Goal: Information Seeking & Learning: Learn about a topic

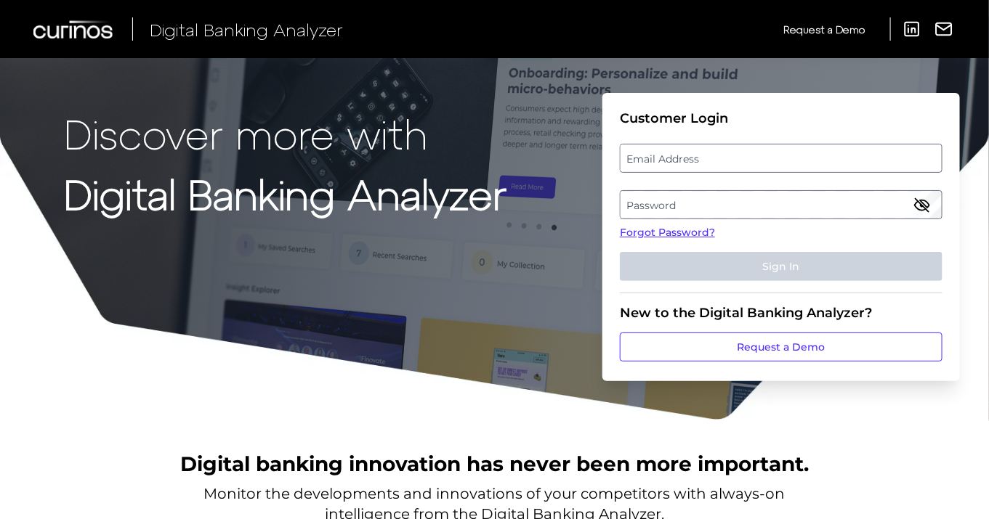
click at [741, 162] on label "Email Address" at bounding box center [780, 158] width 320 height 26
click at [741, 162] on input "email" at bounding box center [781, 158] width 323 height 29
type input "[EMAIL_ADDRESS][PERSON_NAME][DOMAIN_NAME]"
click at [741, 202] on label "Password" at bounding box center [780, 205] width 320 height 26
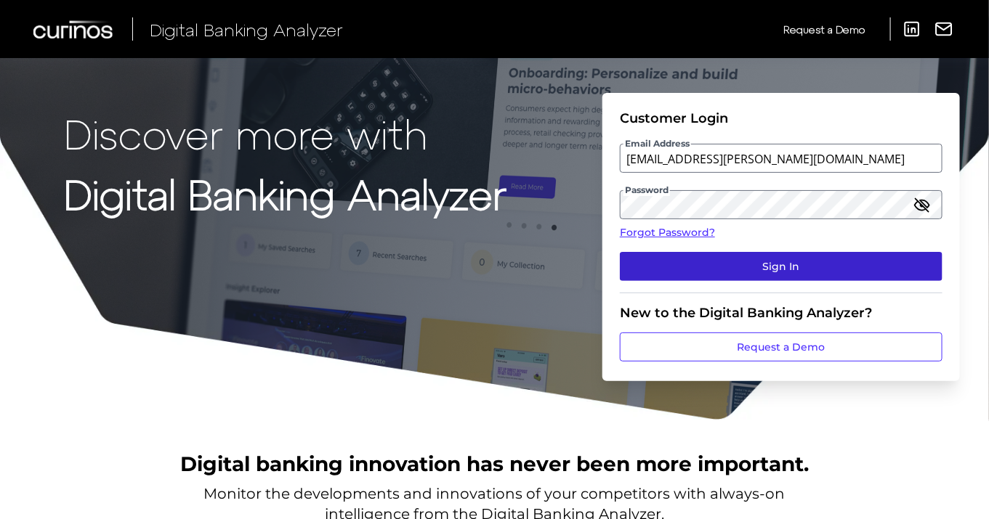
click at [782, 271] on button "Sign In" at bounding box center [781, 266] width 323 height 29
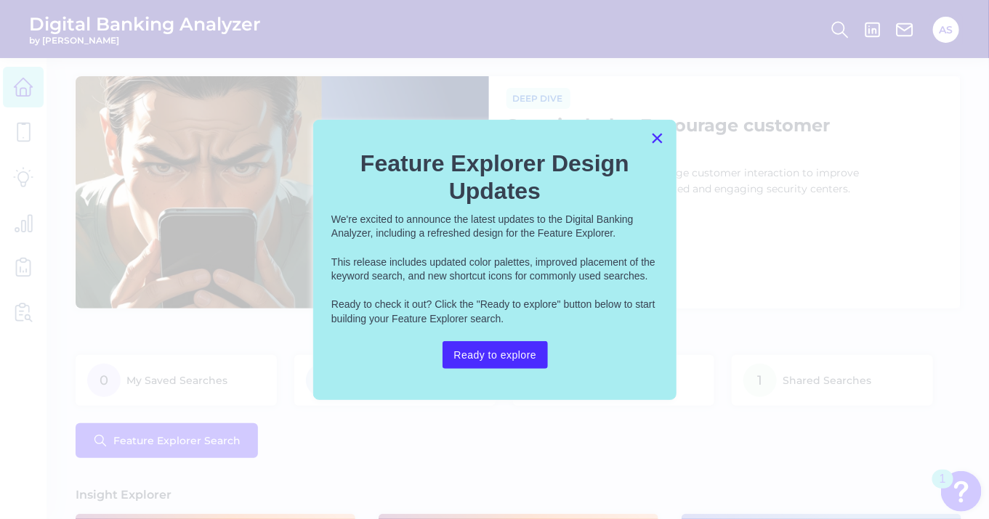
click at [658, 139] on button "×" at bounding box center [657, 137] width 14 height 23
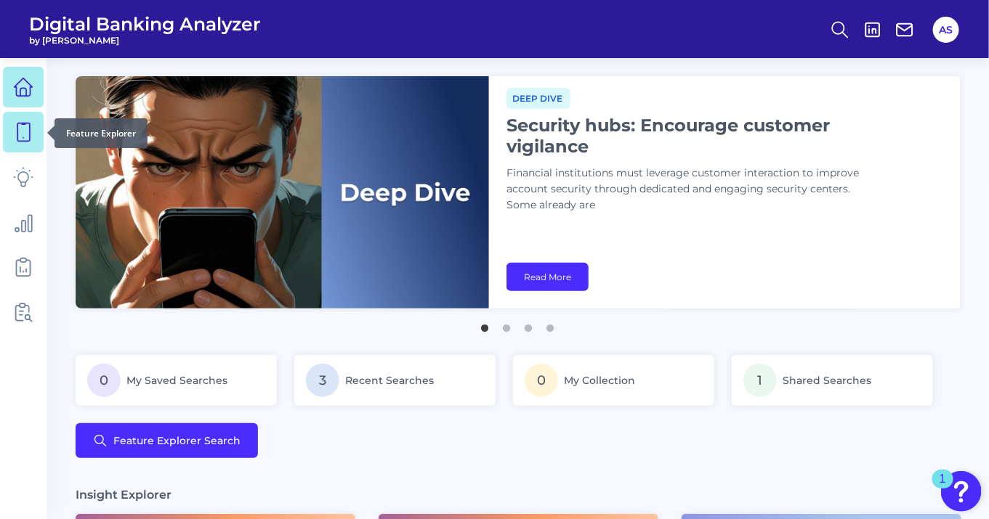
click at [32, 129] on icon at bounding box center [23, 132] width 20 height 20
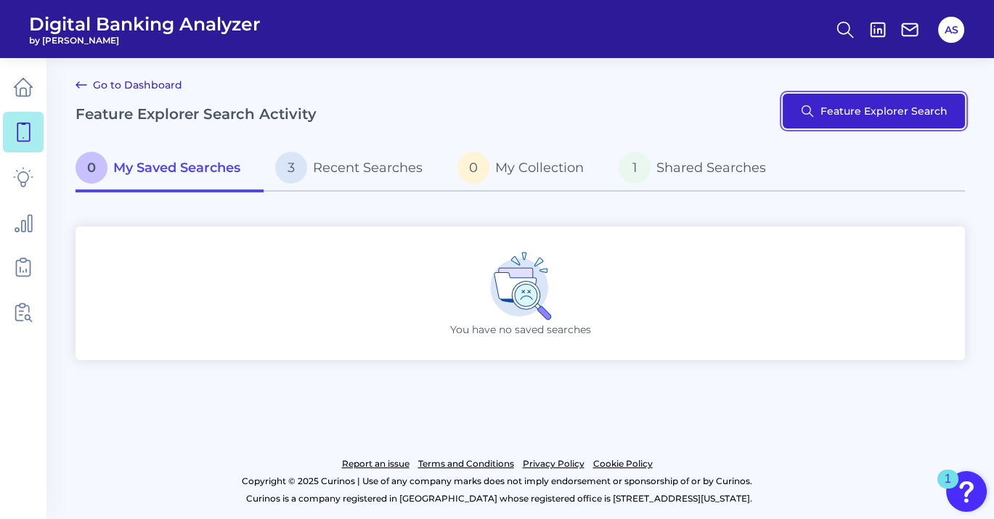
click at [811, 110] on button "Feature Explorer Search" at bounding box center [874, 111] width 182 height 35
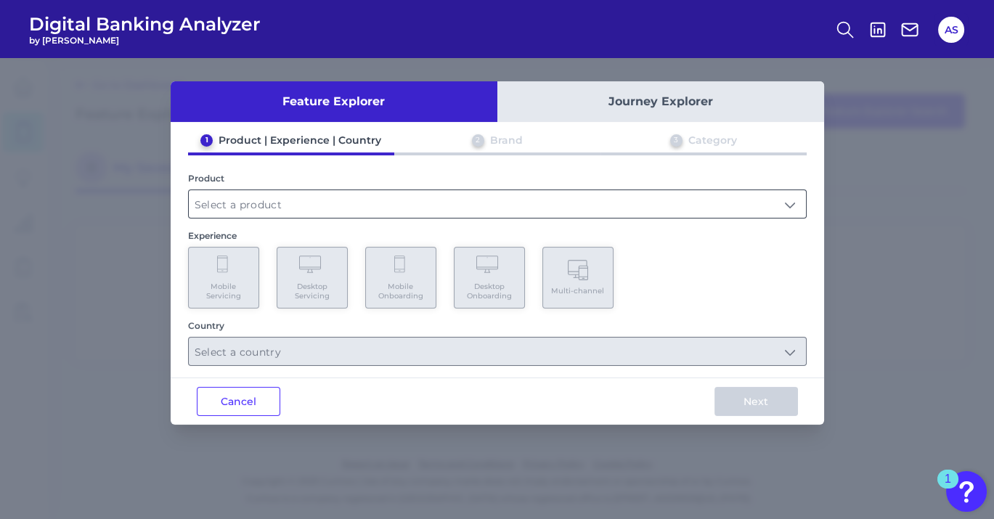
click at [300, 209] on input "text" at bounding box center [497, 204] width 617 height 28
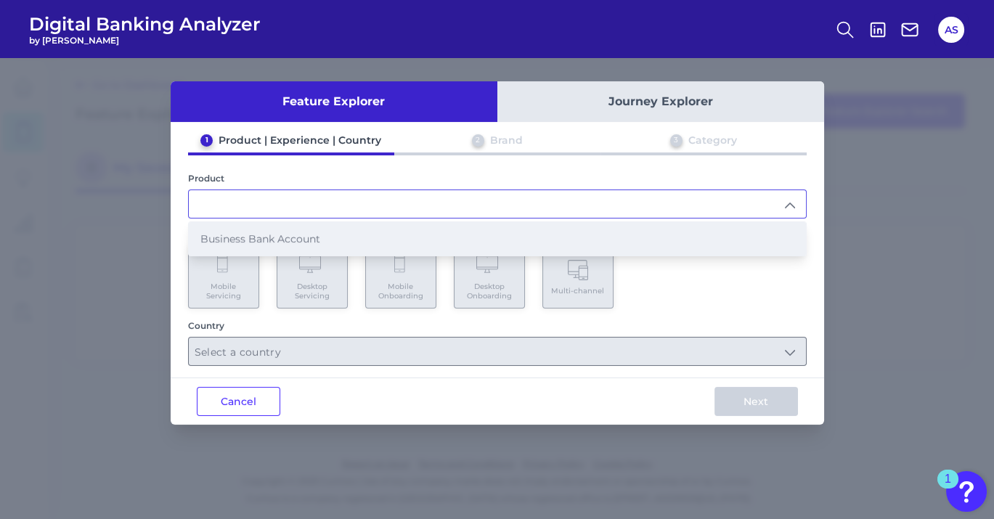
click at [288, 235] on span "Business Bank Account" at bounding box center [260, 238] width 120 height 13
type input "Business Bank Account"
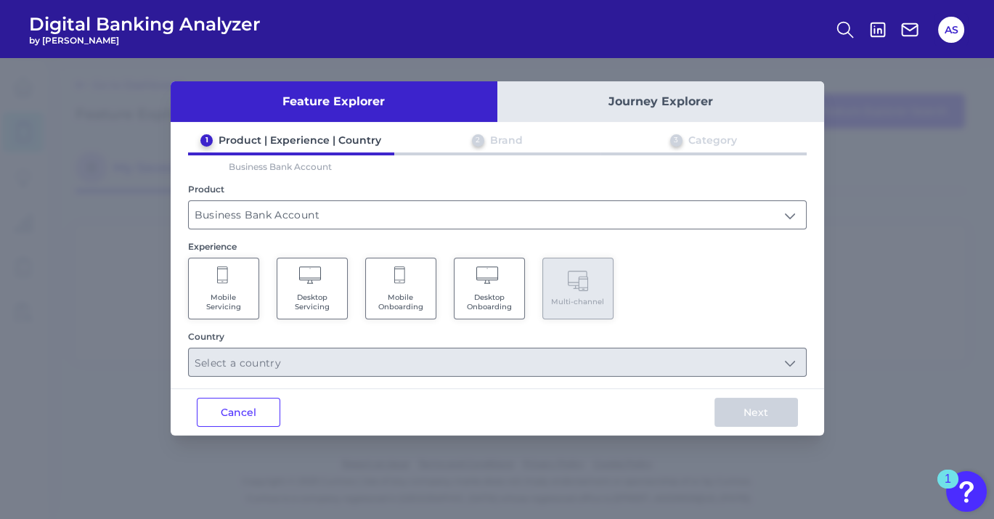
click at [234, 293] on span "Mobile Servicing" at bounding box center [223, 302] width 55 height 19
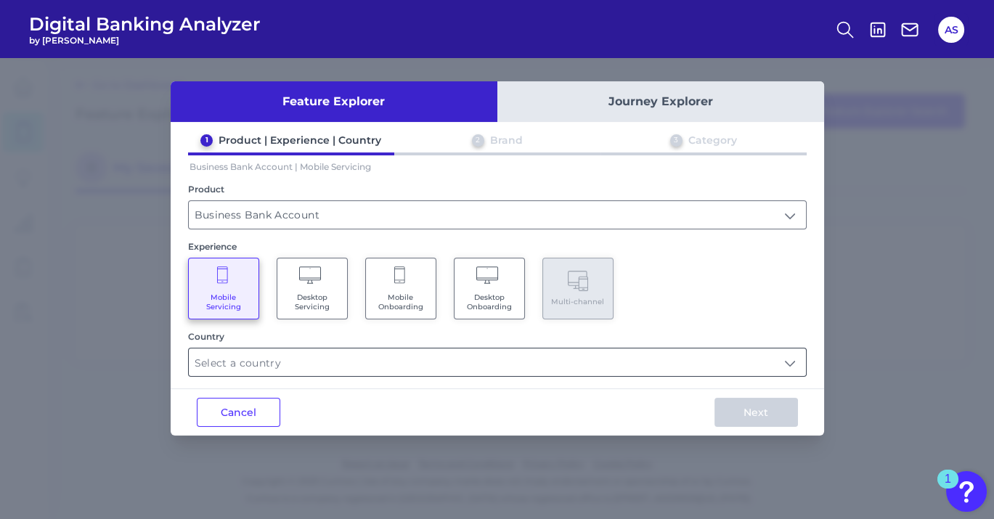
click at [786, 361] on input "text" at bounding box center [497, 363] width 617 height 28
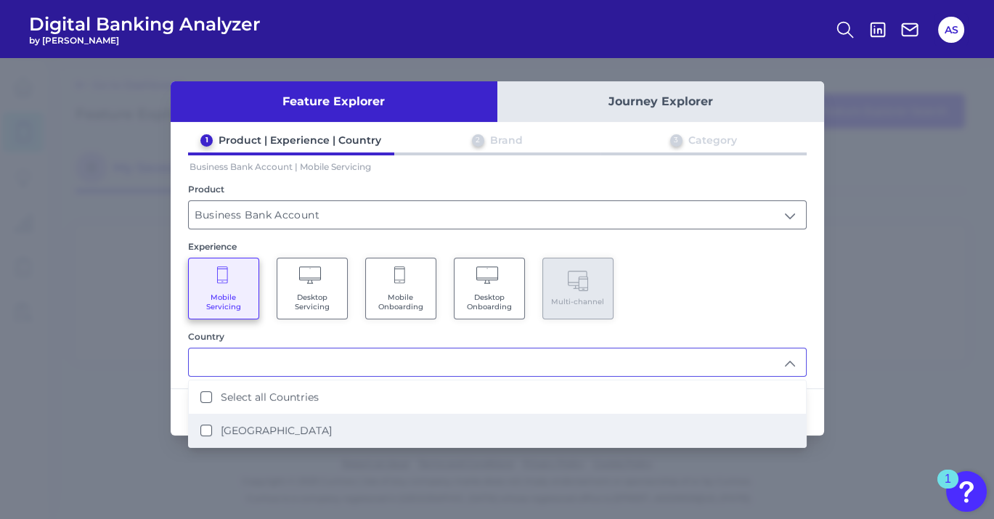
click at [206, 425] on States "[GEOGRAPHIC_DATA]" at bounding box center [206, 431] width 12 height 12
type input "Select all Countries"
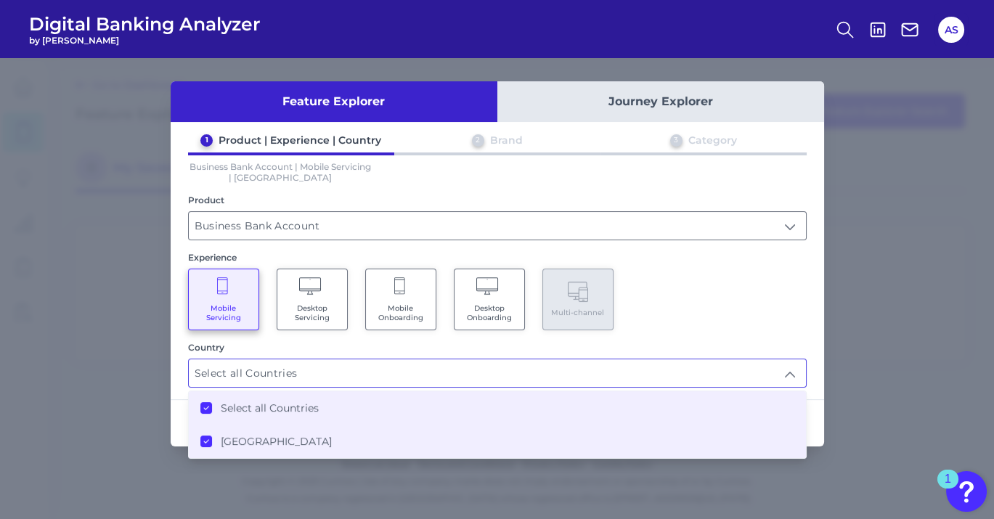
click at [708, 290] on div "Mobile Servicing Desktop Servicing Mobile Onboarding Desktop Onboarding Multi-c…" at bounding box center [497, 300] width 619 height 62
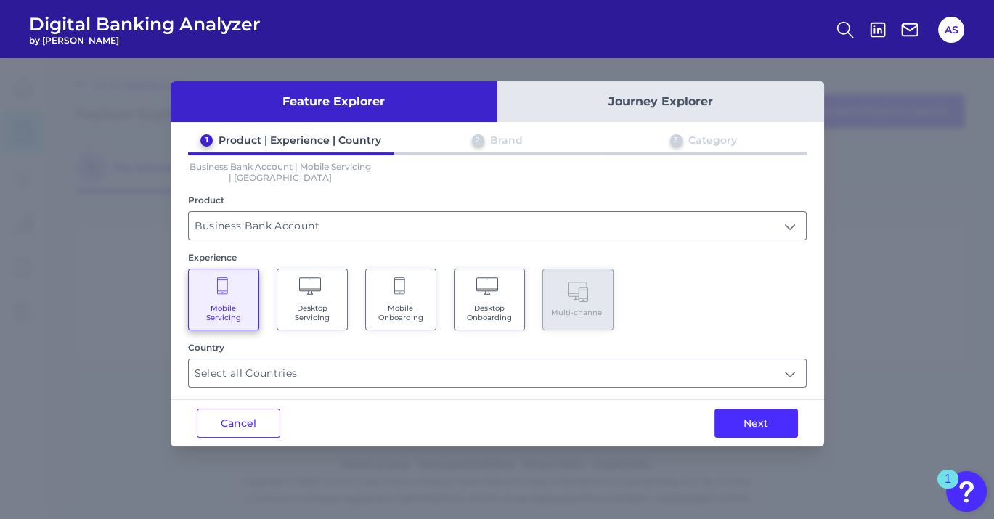
click at [313, 300] on Servicing "Desktop Servicing" at bounding box center [312, 300] width 71 height 62
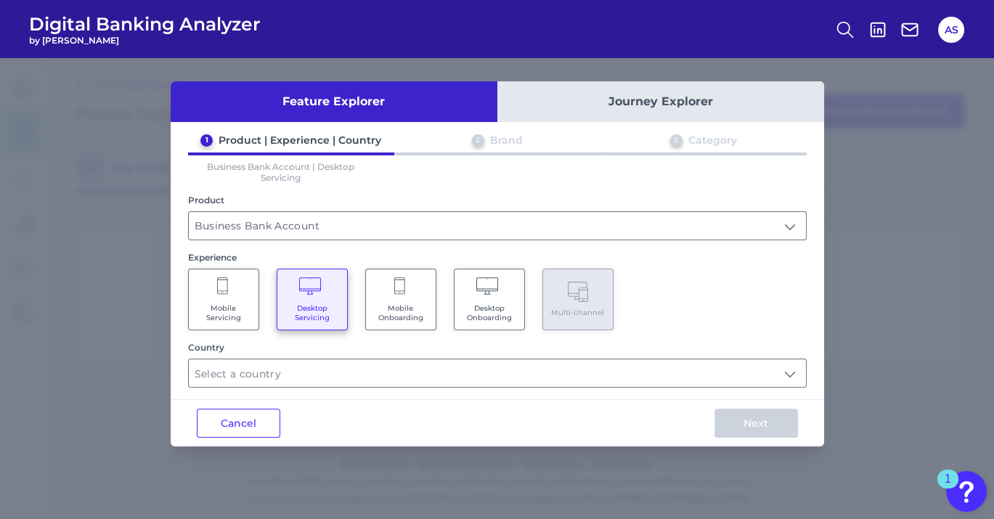
click at [211, 299] on Servicing "Mobile Servicing" at bounding box center [223, 300] width 71 height 62
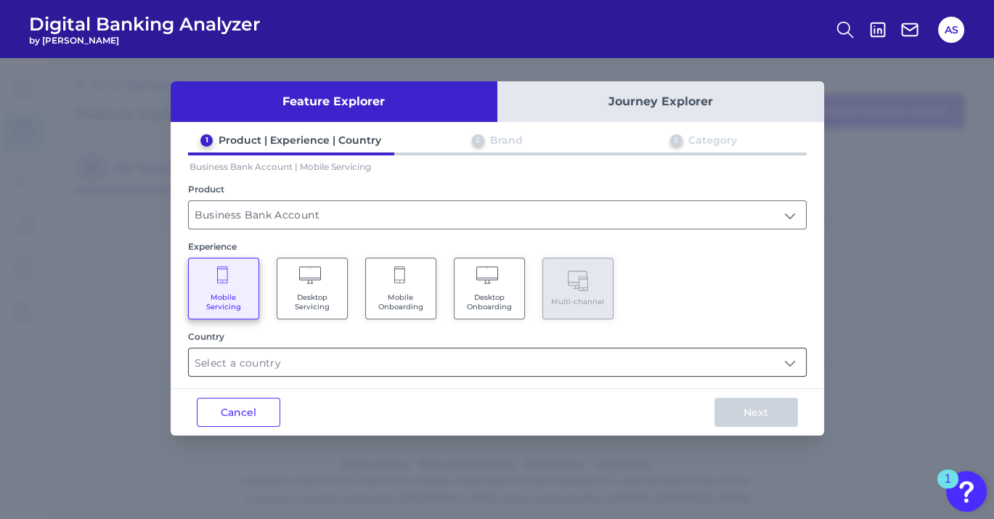
click at [744, 371] on input "text" at bounding box center [497, 363] width 617 height 28
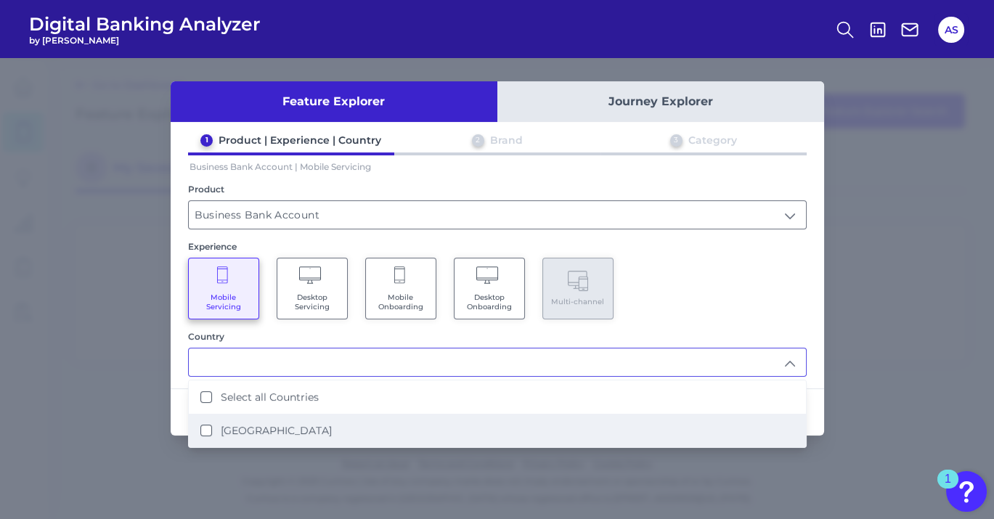
click at [276, 437] on li "[GEOGRAPHIC_DATA]" at bounding box center [497, 430] width 617 height 33
type input "Select all Countries"
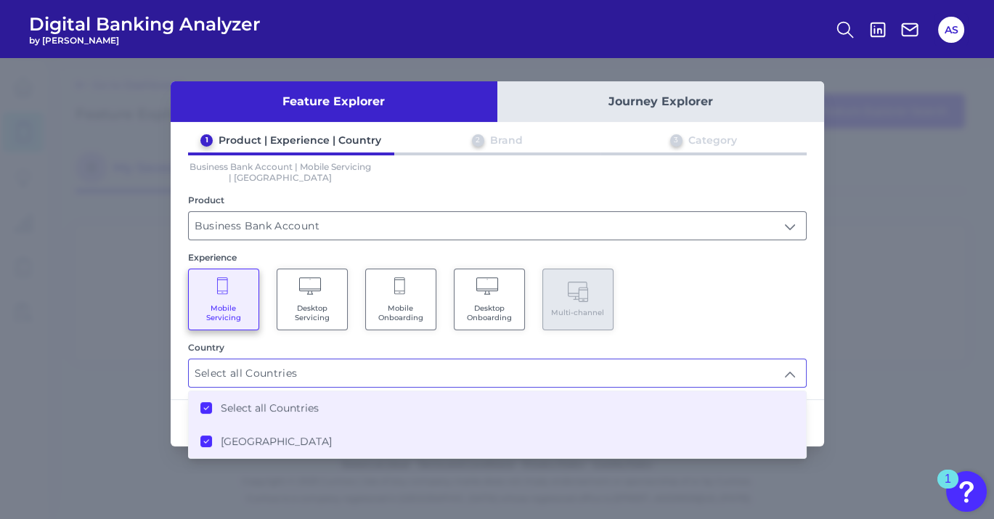
click at [716, 270] on div "Mobile Servicing Desktop Servicing Mobile Onboarding Desktop Onboarding Multi-c…" at bounding box center [497, 300] width 619 height 62
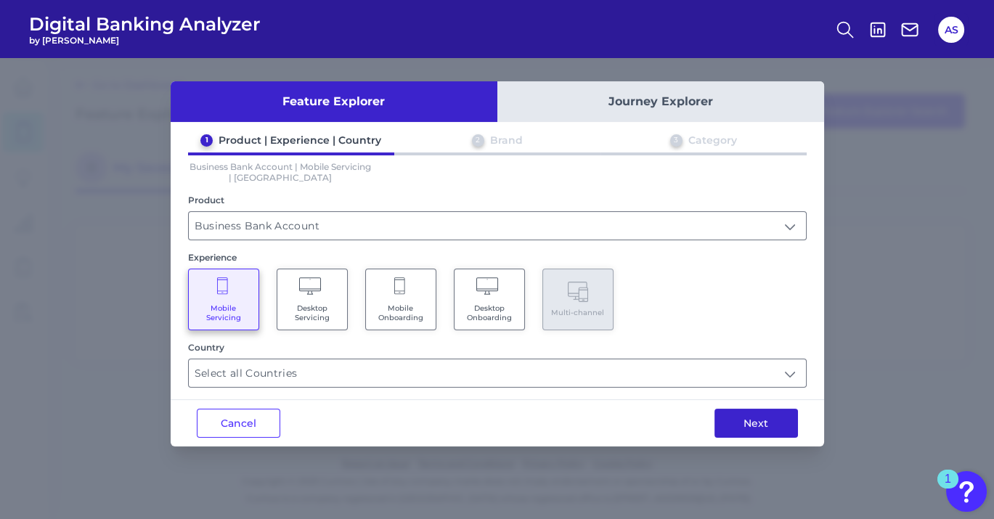
click at [757, 423] on button "Next" at bounding box center [757, 423] width 84 height 29
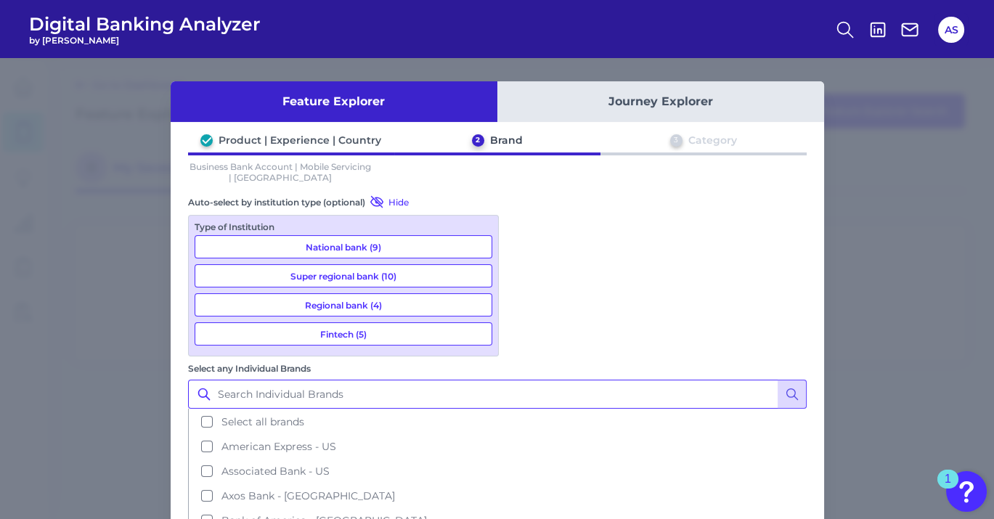
click at [571, 380] on input "Select any Individual Brands" at bounding box center [497, 394] width 619 height 29
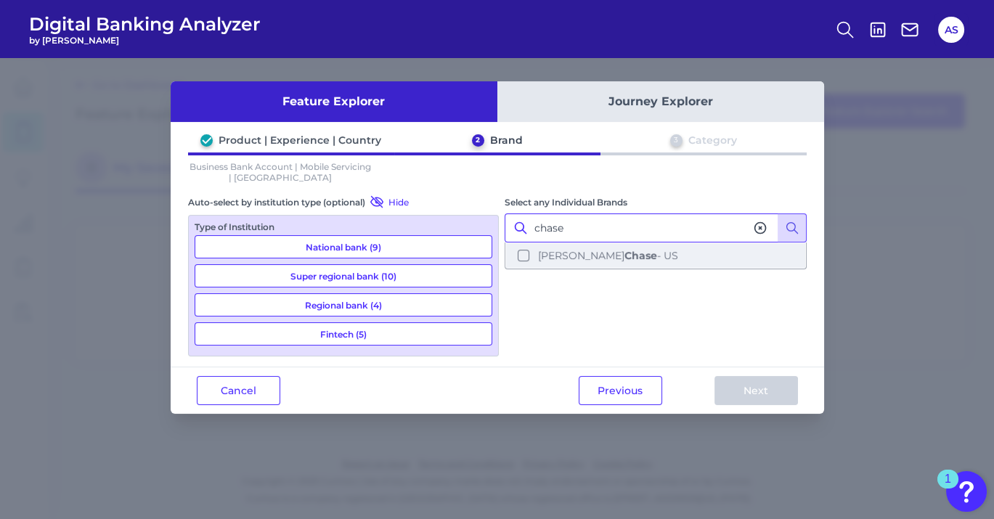
click at [522, 258] on button "[PERSON_NAME] [PERSON_NAME] - [GEOGRAPHIC_DATA]" at bounding box center [655, 255] width 299 height 25
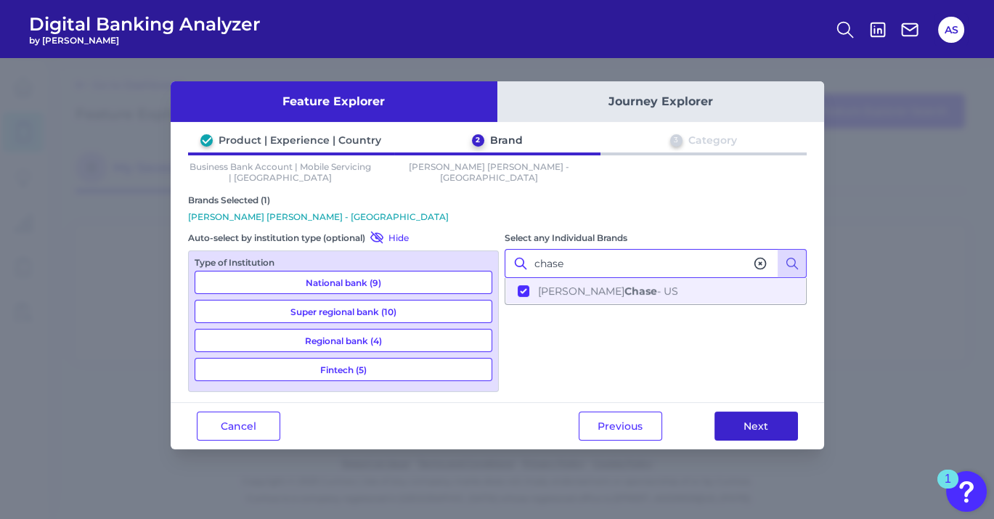
type input "chase"
click at [737, 417] on button "Next" at bounding box center [757, 426] width 84 height 29
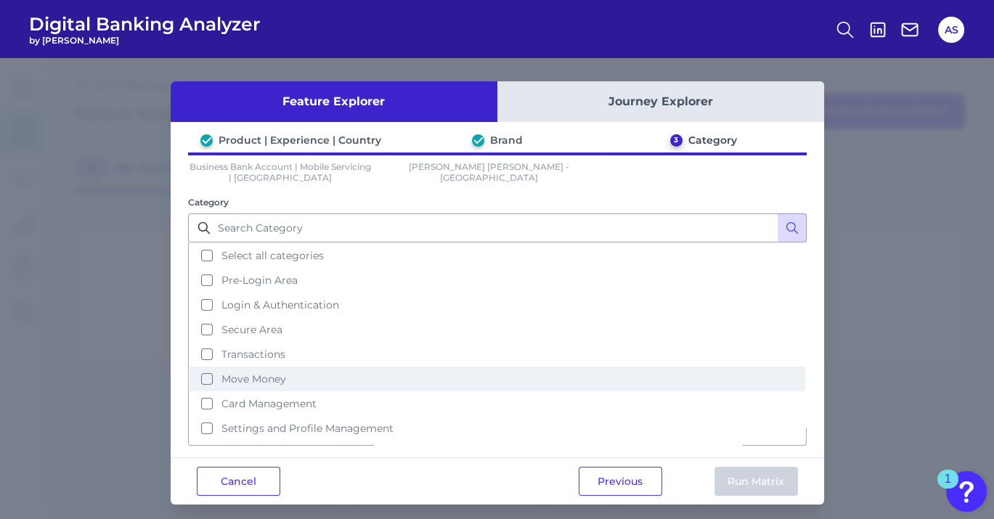
click at [204, 376] on button "Move Money" at bounding box center [498, 379] width 616 height 25
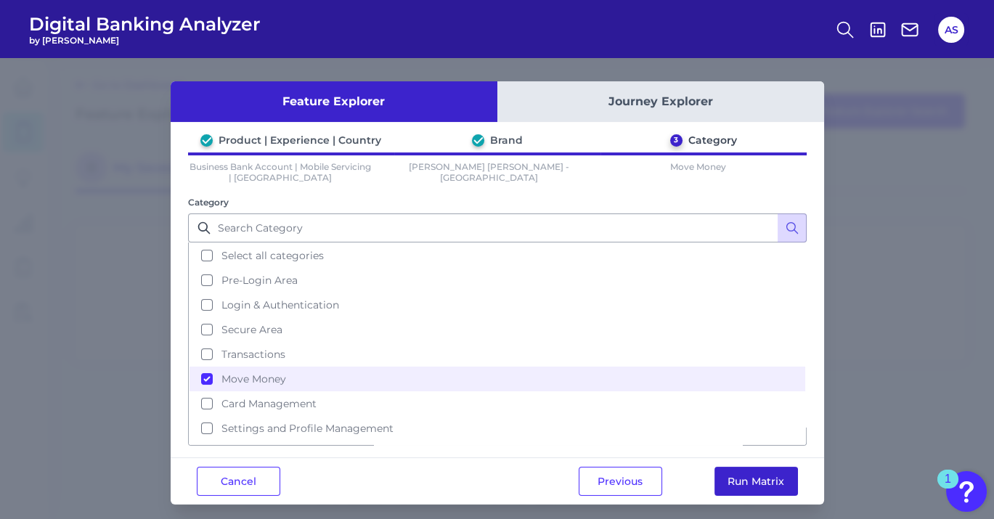
click at [726, 476] on button "Run Matrix" at bounding box center [757, 481] width 84 height 29
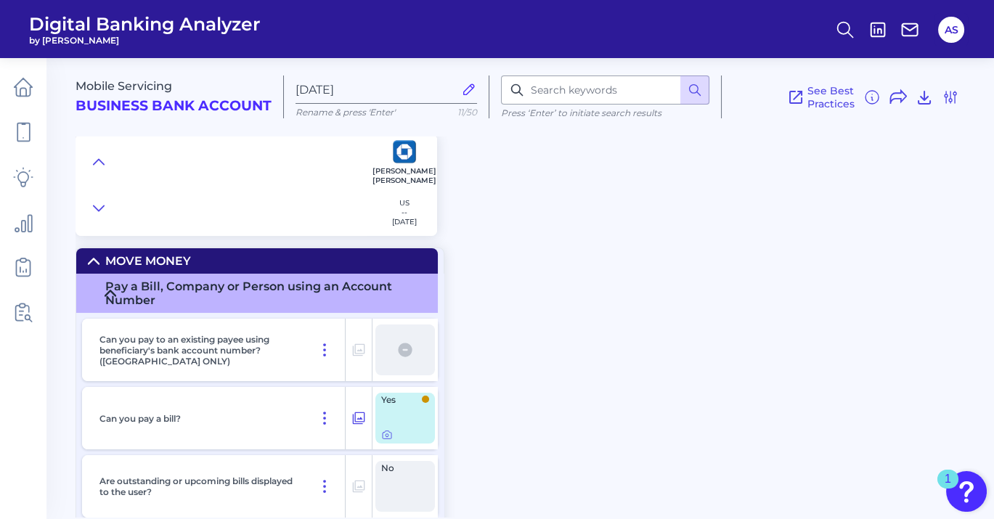
click at [107, 291] on div "Pay a Bill, Company or Person using an Account Number" at bounding box center [265, 294] width 321 height 28
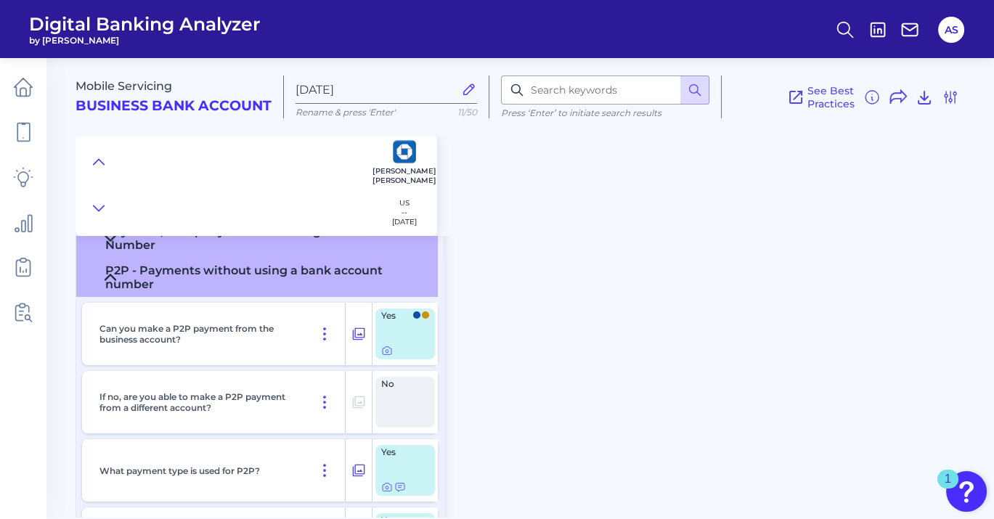
scroll to position [81, 0]
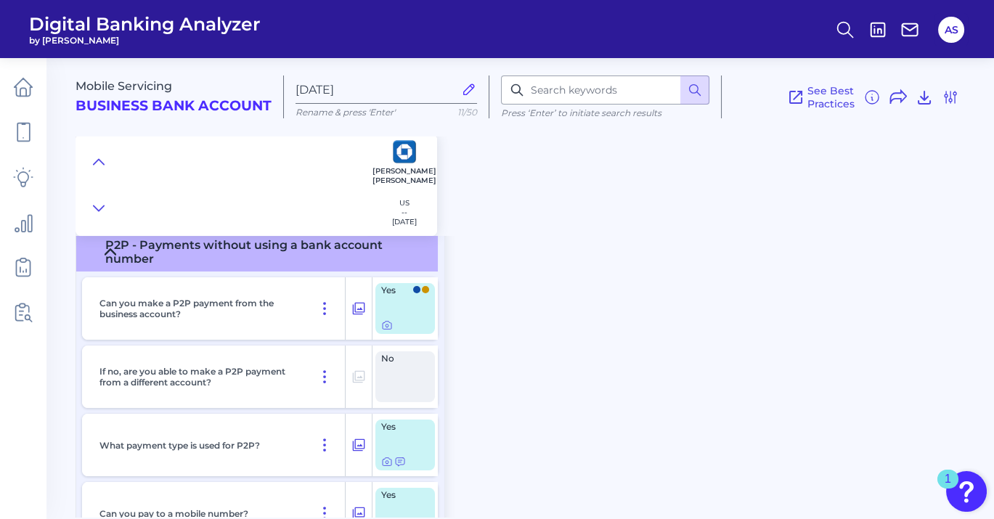
click at [105, 254] on div "P2P - Payments without using a bank account number" at bounding box center [265, 252] width 321 height 28
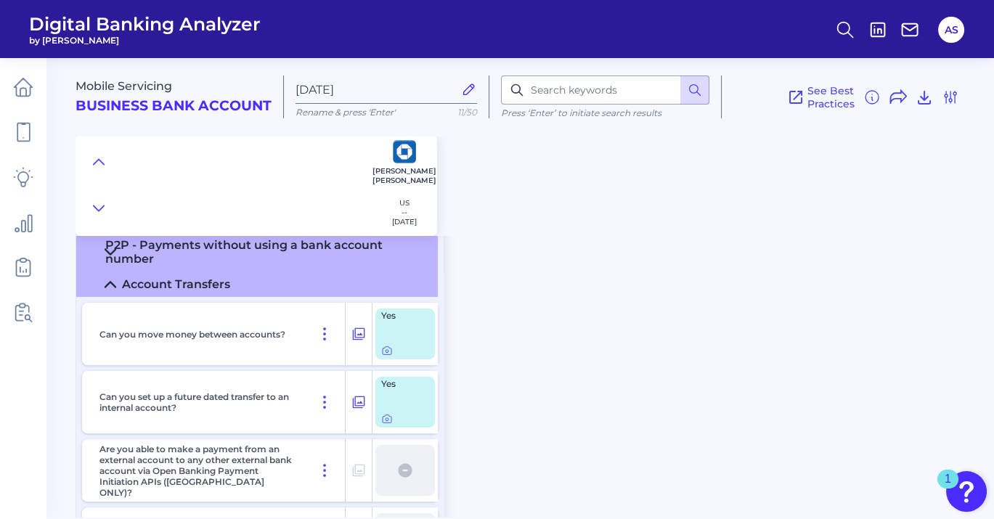
click at [111, 280] on icon at bounding box center [111, 285] width 12 height 12
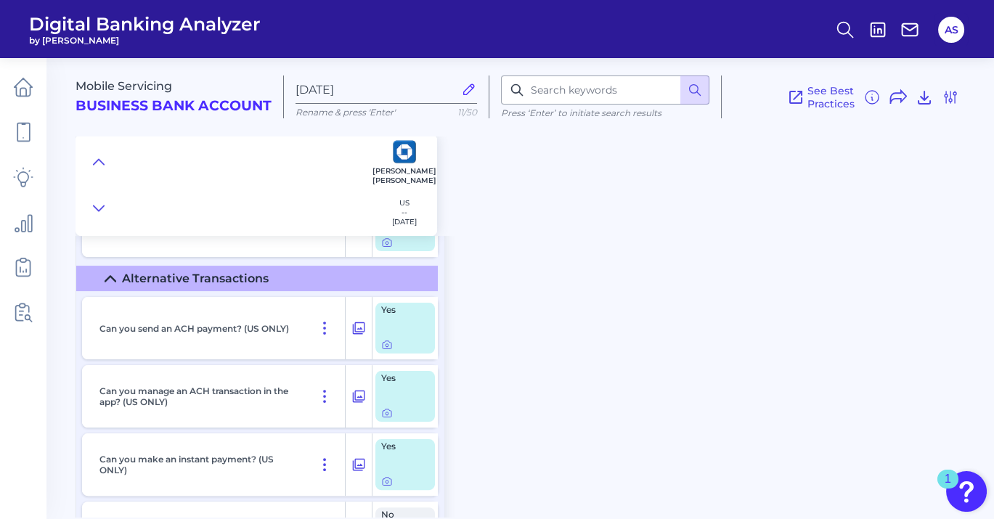
scroll to position [807, 0]
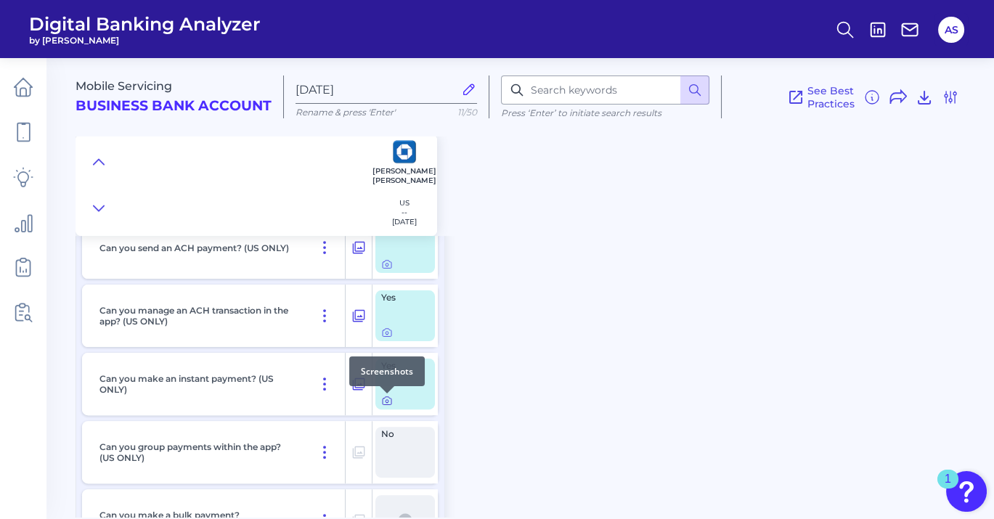
click at [384, 402] on icon at bounding box center [387, 401] width 12 height 12
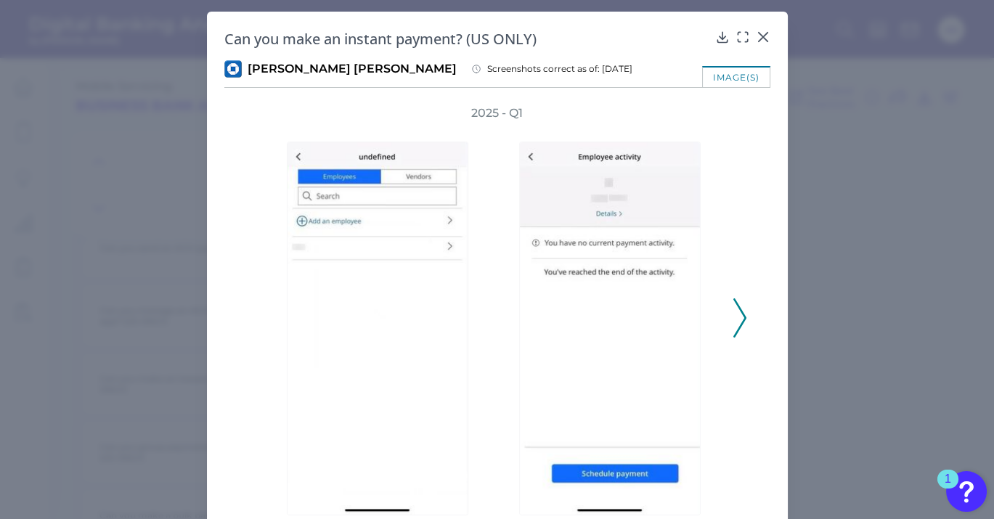
click at [741, 326] on icon at bounding box center [740, 318] width 13 height 39
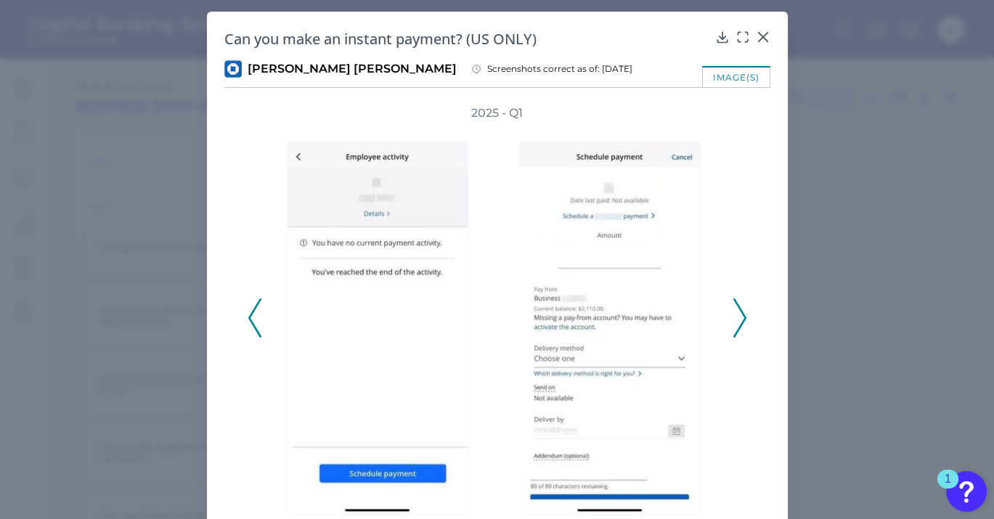
click at [741, 326] on icon at bounding box center [740, 318] width 13 height 39
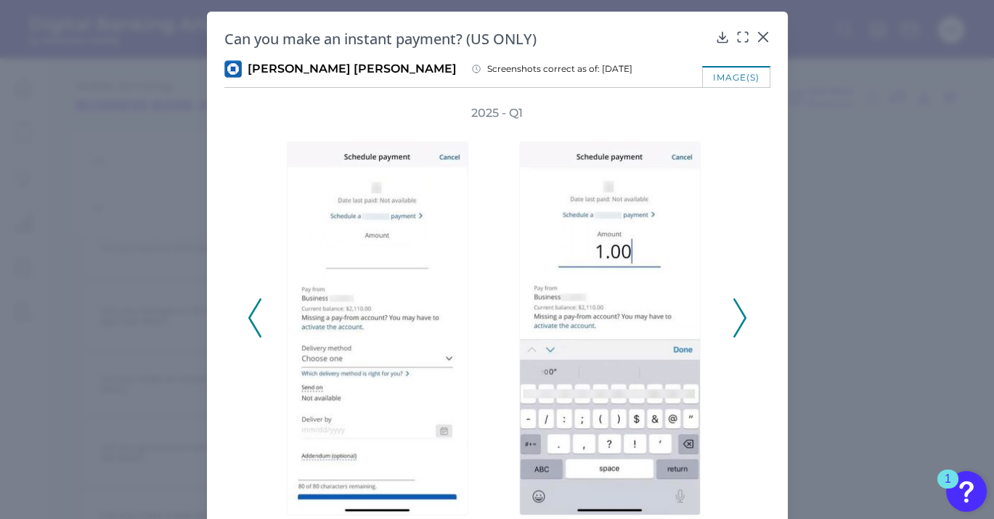
click at [741, 326] on icon at bounding box center [740, 318] width 13 height 39
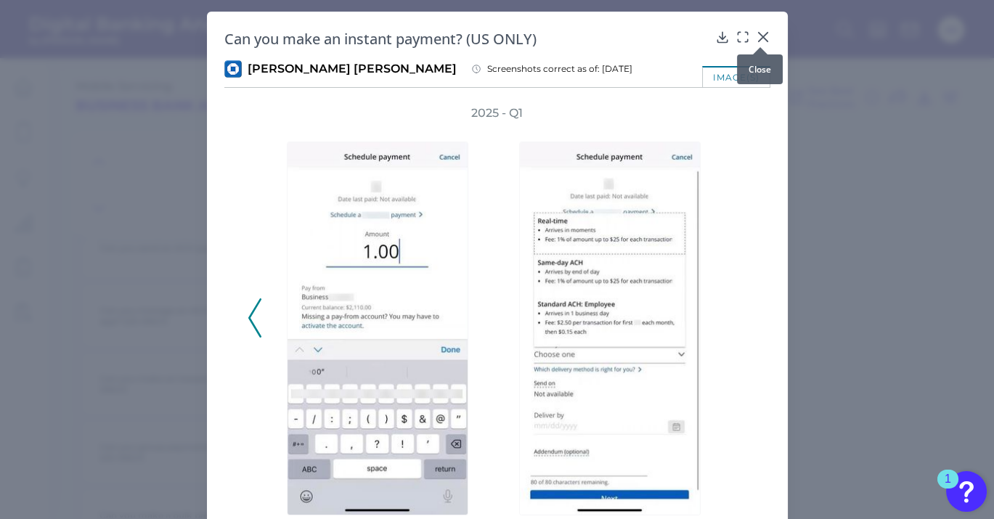
click at [761, 33] on icon at bounding box center [763, 37] width 15 height 15
